Goal: Find specific page/section: Find specific page/section

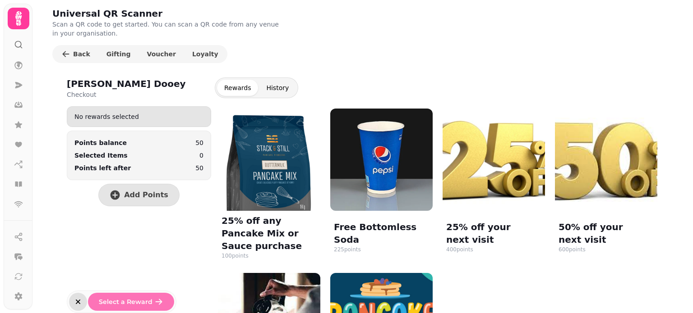
click at [78, 302] on icon "button" at bounding box center [78, 302] width 9 height 9
click at [21, 47] on icon at bounding box center [21, 47] width 2 height 2
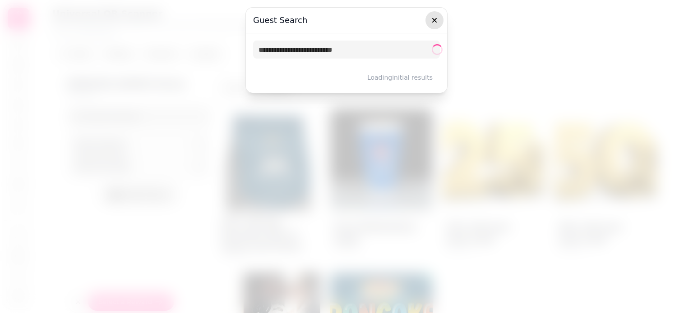
click at [439, 20] on button "button" at bounding box center [434, 20] width 18 height 18
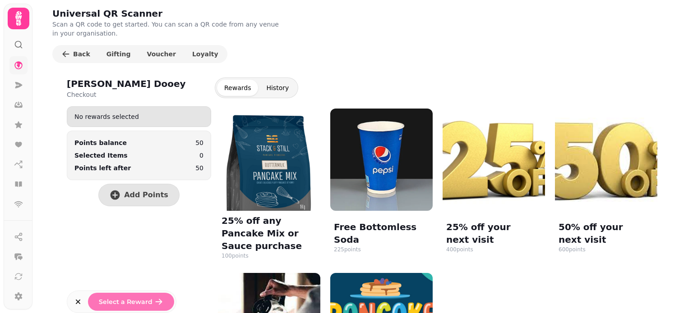
click at [19, 68] on icon at bounding box center [18, 65] width 9 height 9
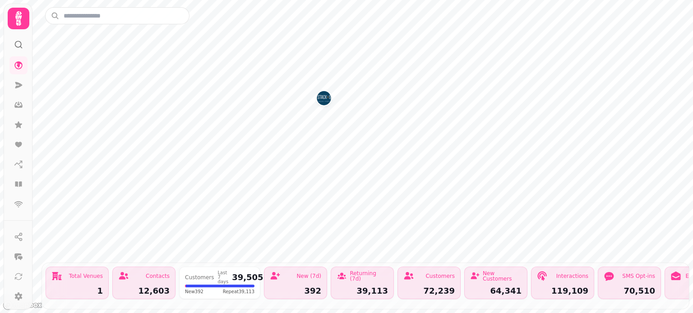
click at [14, 22] on icon at bounding box center [18, 18] width 18 height 18
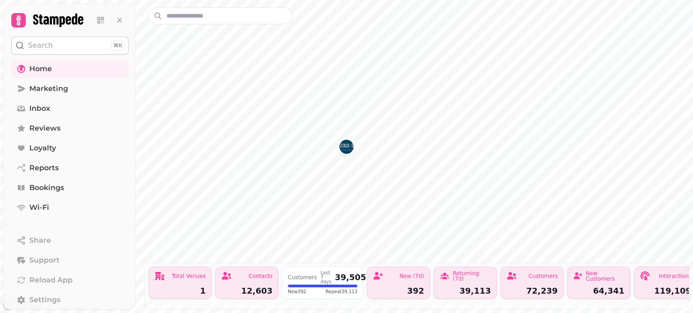
click at [22, 22] on icon at bounding box center [18, 20] width 13 height 13
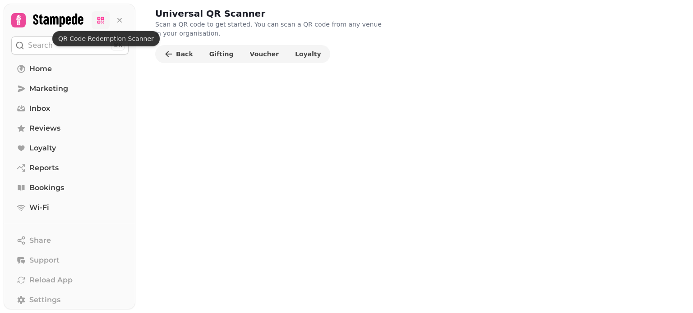
click at [103, 18] on icon at bounding box center [100, 20] width 9 height 9
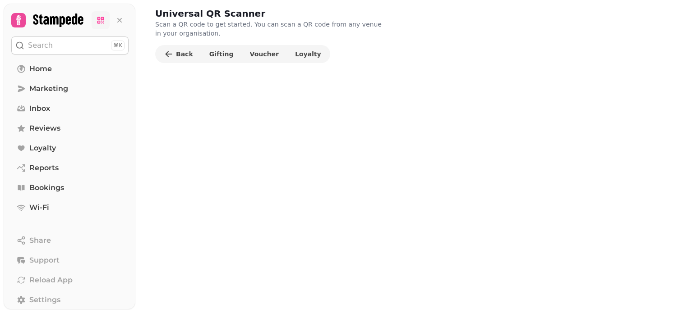
click at [103, 18] on icon at bounding box center [100, 20] width 9 height 9
